Goal: Task Accomplishment & Management: Manage account settings

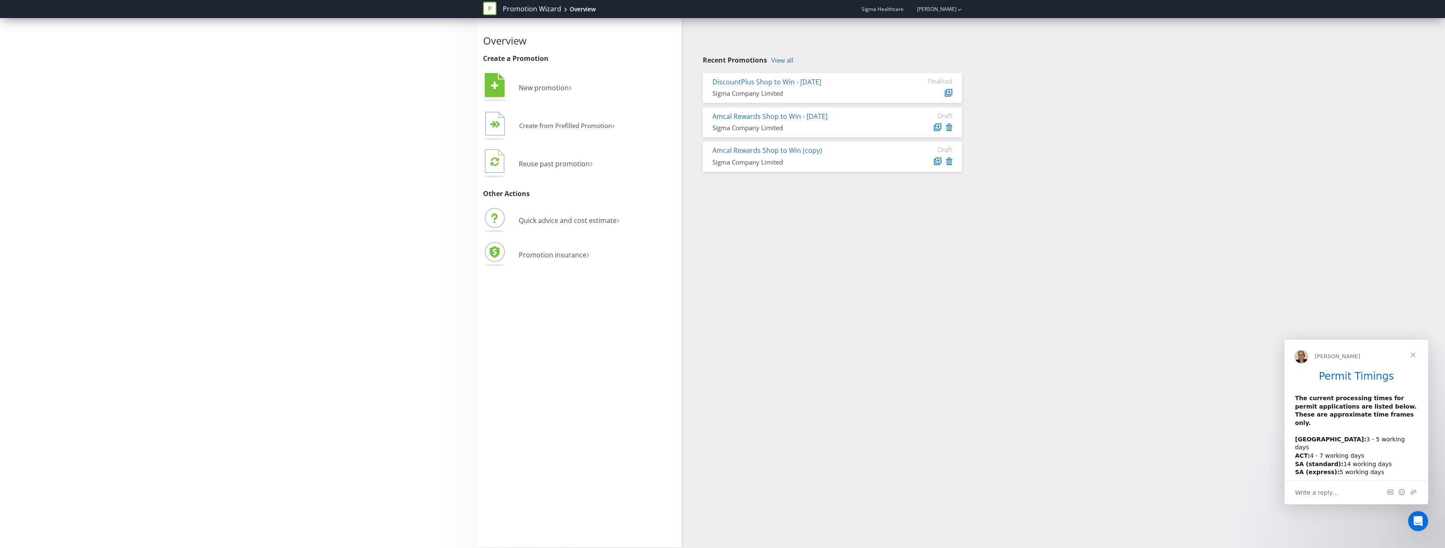
click at [1417, 354] on span "Close" at bounding box center [1413, 355] width 30 height 30
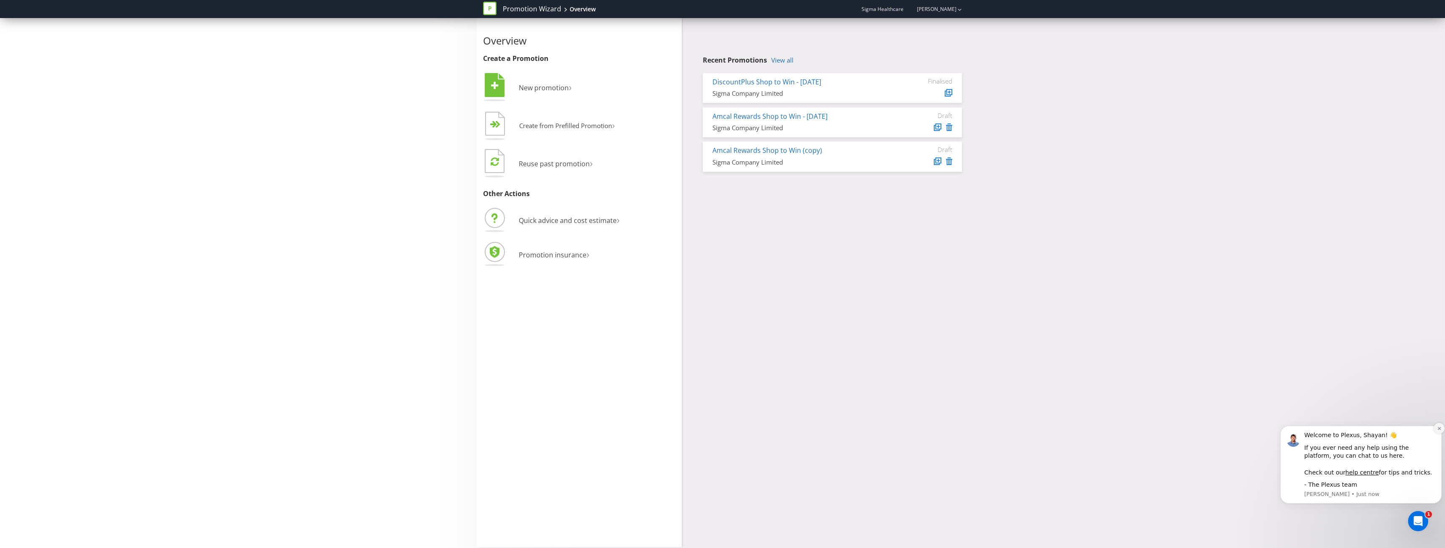
click at [1439, 429] on icon "Dismiss notification" at bounding box center [1439, 428] width 3 height 3
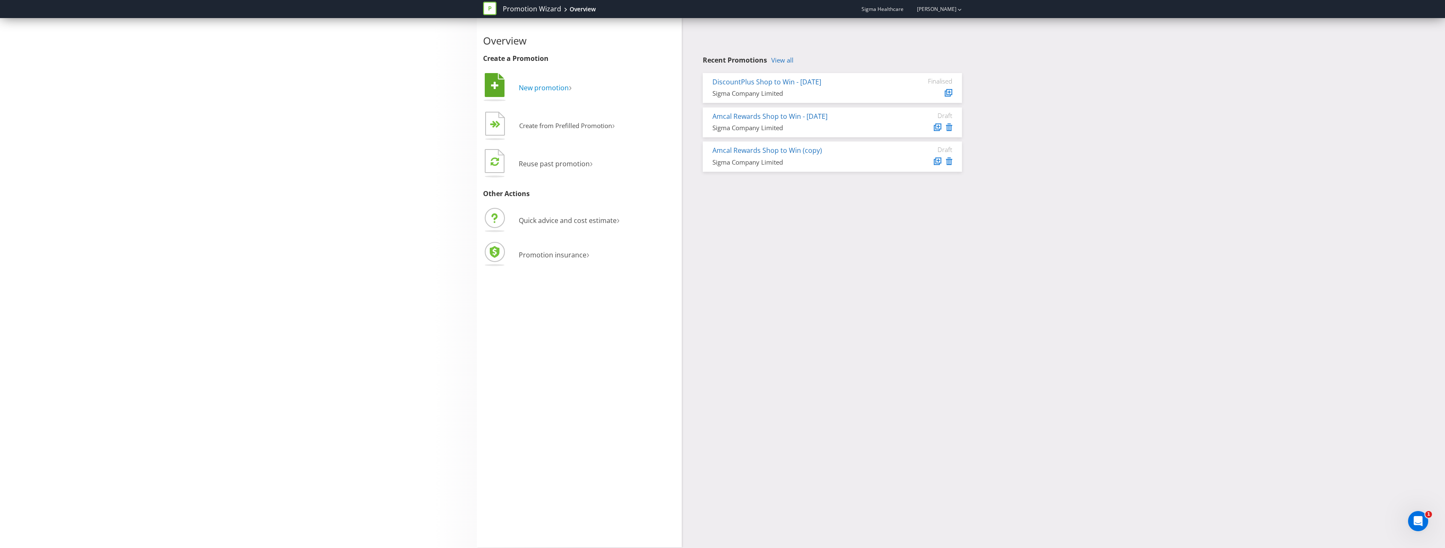
click at [567, 89] on span "New promotion" at bounding box center [544, 87] width 50 height 9
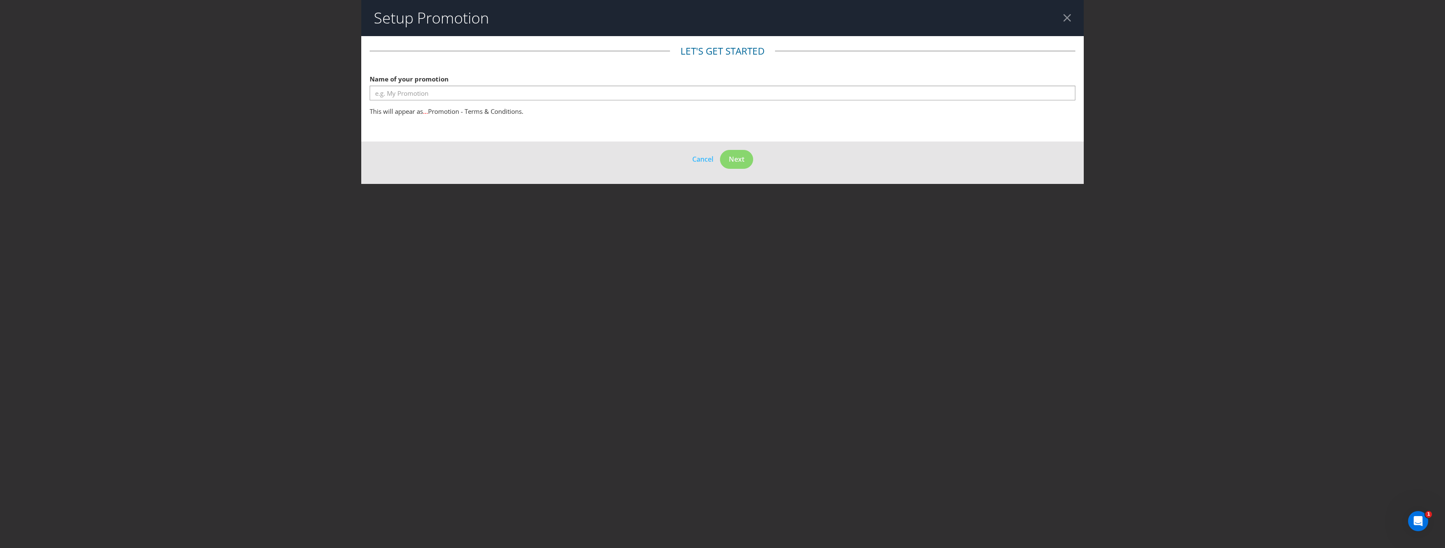
click at [1067, 19] on div at bounding box center [1067, 18] width 8 height 8
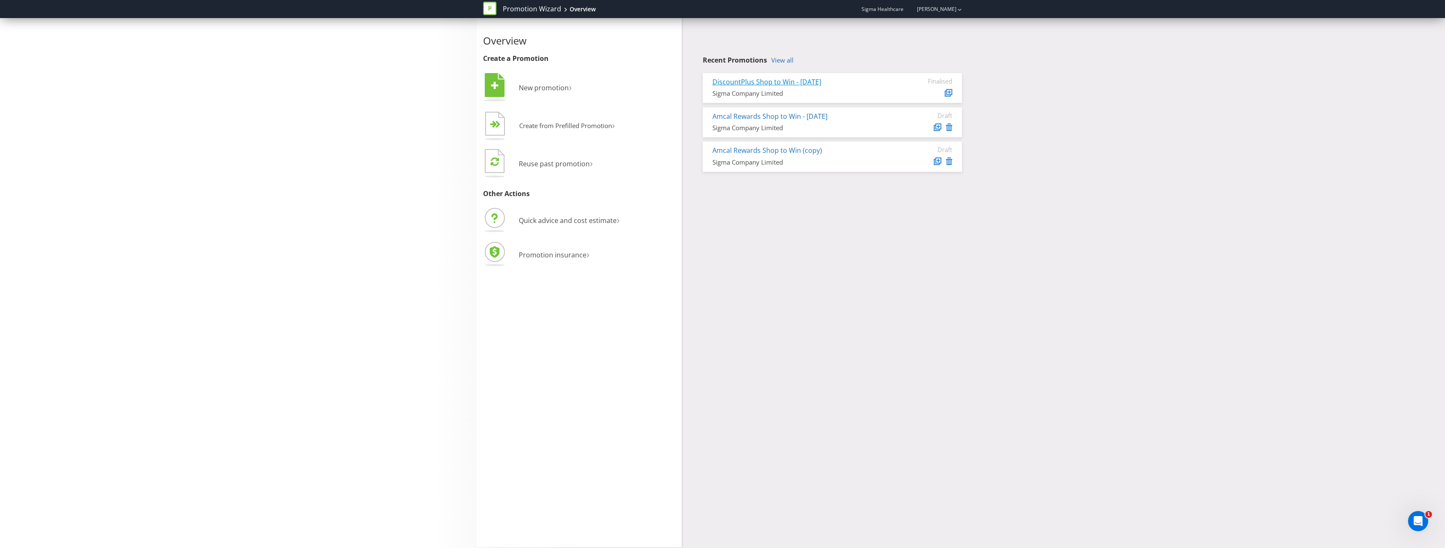
click at [775, 85] on link "DiscountPlus Shop to Win - [DATE]" at bounding box center [766, 81] width 109 height 9
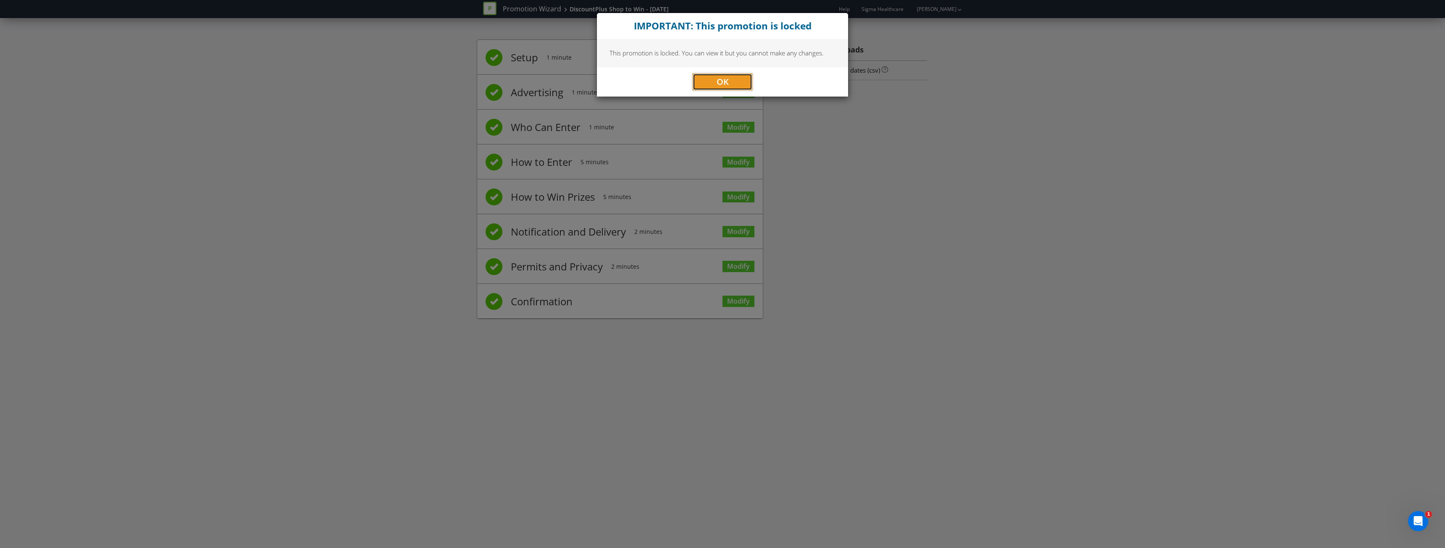
click at [747, 83] on button "OK" at bounding box center [723, 82] width 60 height 17
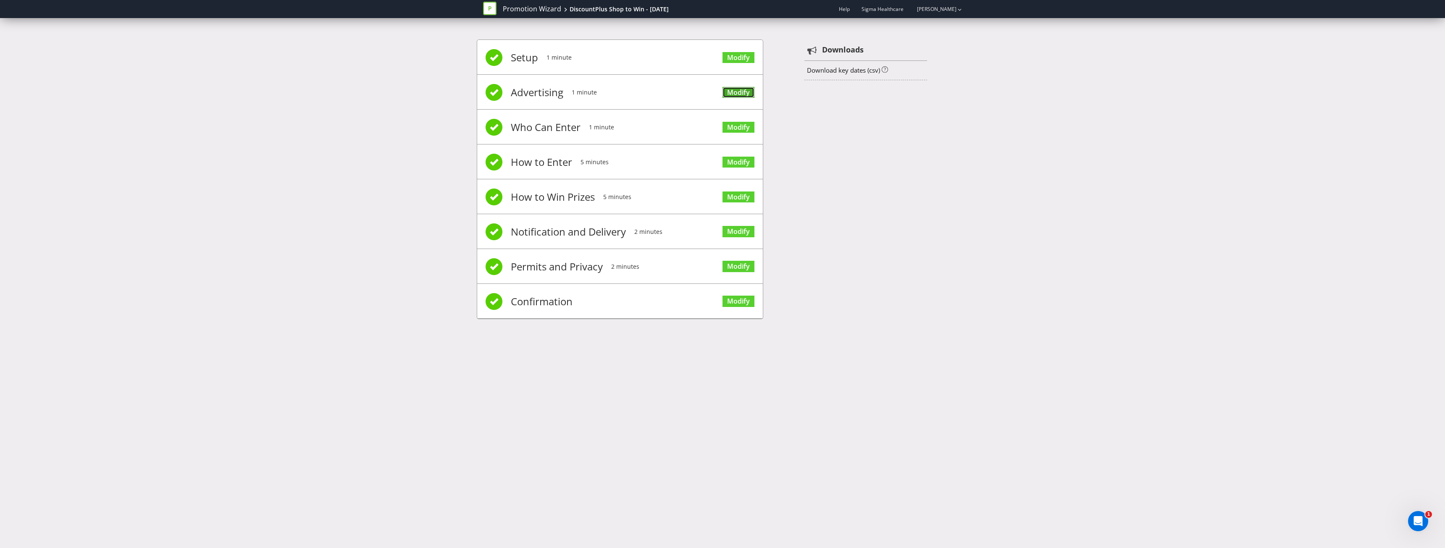
click at [748, 93] on link "Modify" at bounding box center [739, 92] width 32 height 11
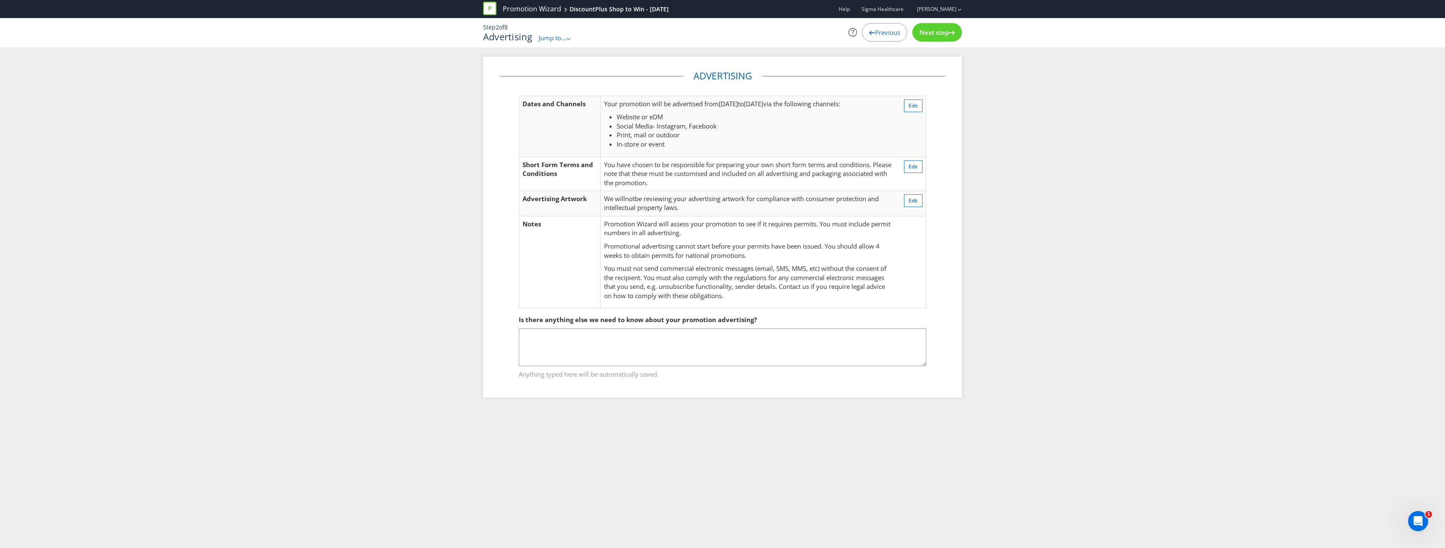
click at [933, 31] on span "Next step" at bounding box center [934, 32] width 29 height 8
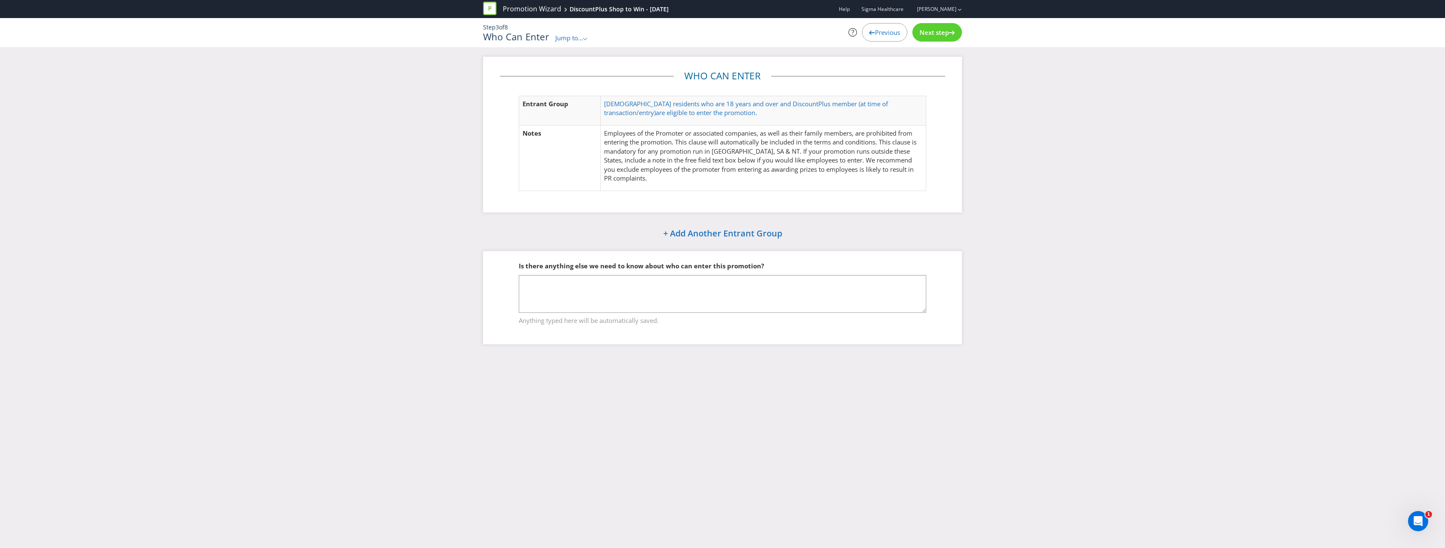
click at [944, 28] on span "Next step" at bounding box center [934, 32] width 29 height 8
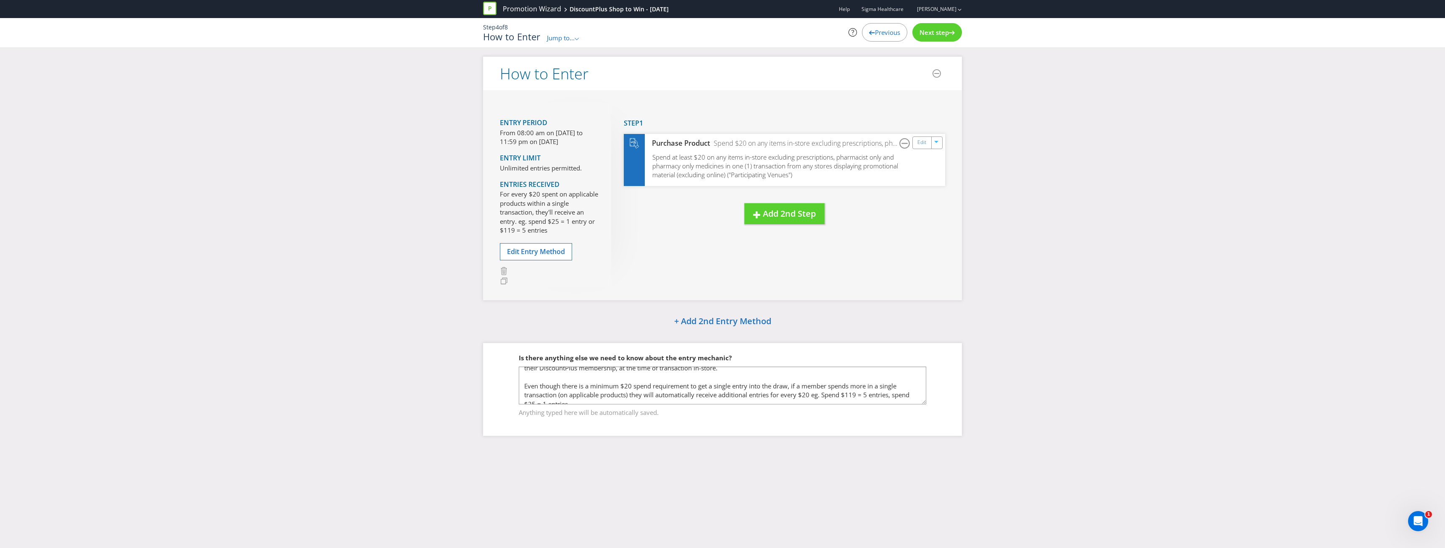
scroll to position [22, 0]
